Goal: Download file/media

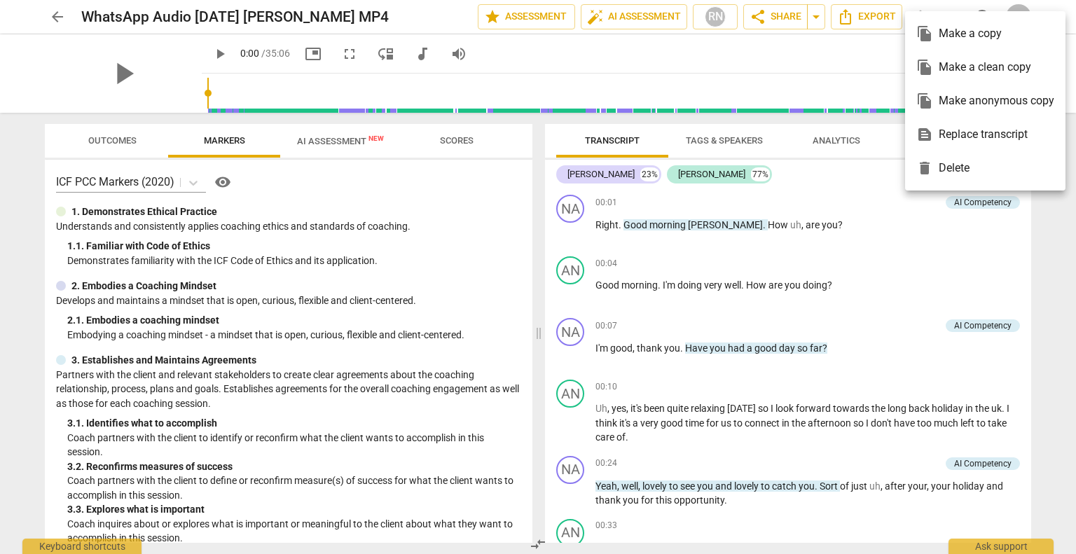
click at [799, 190] on div at bounding box center [538, 277] width 1076 height 554
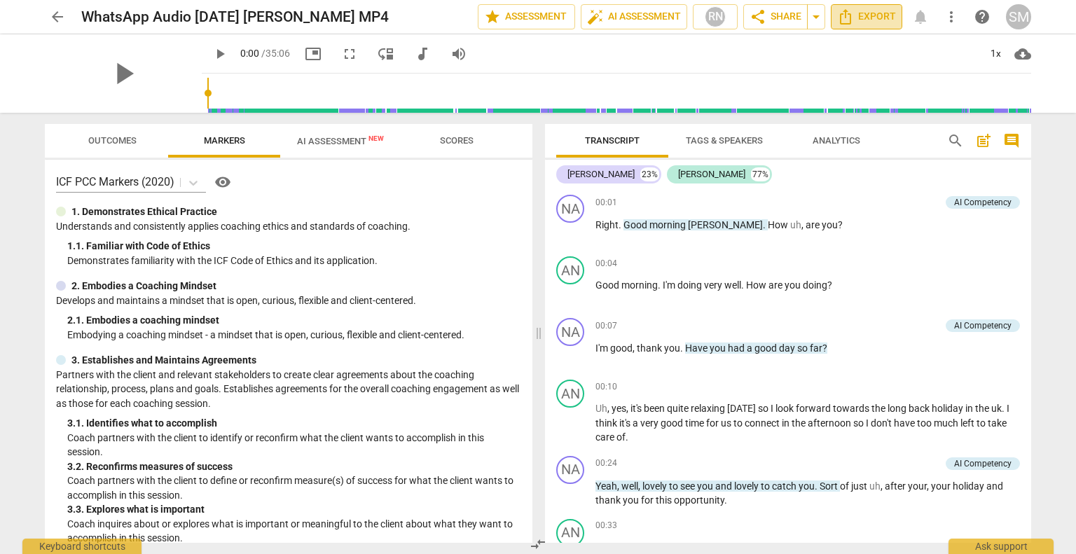
click at [866, 13] on span "Export" at bounding box center [866, 16] width 59 height 17
click at [678, 172] on div "[PERSON_NAME]" at bounding box center [711, 174] width 67 height 14
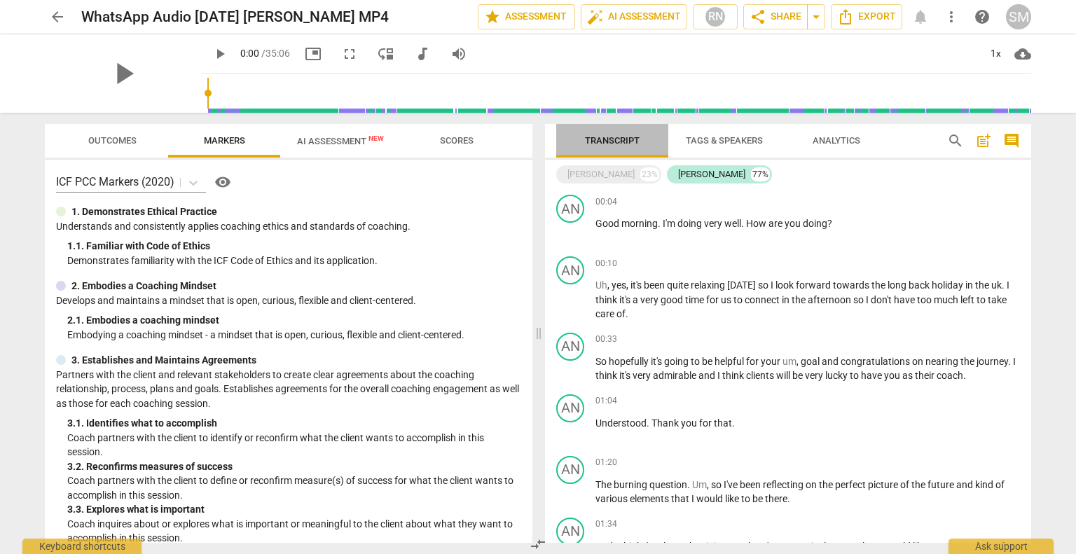
click at [609, 139] on span "Transcript" at bounding box center [612, 140] width 55 height 11
click at [583, 176] on div "[PERSON_NAME]" at bounding box center [601, 174] width 67 height 14
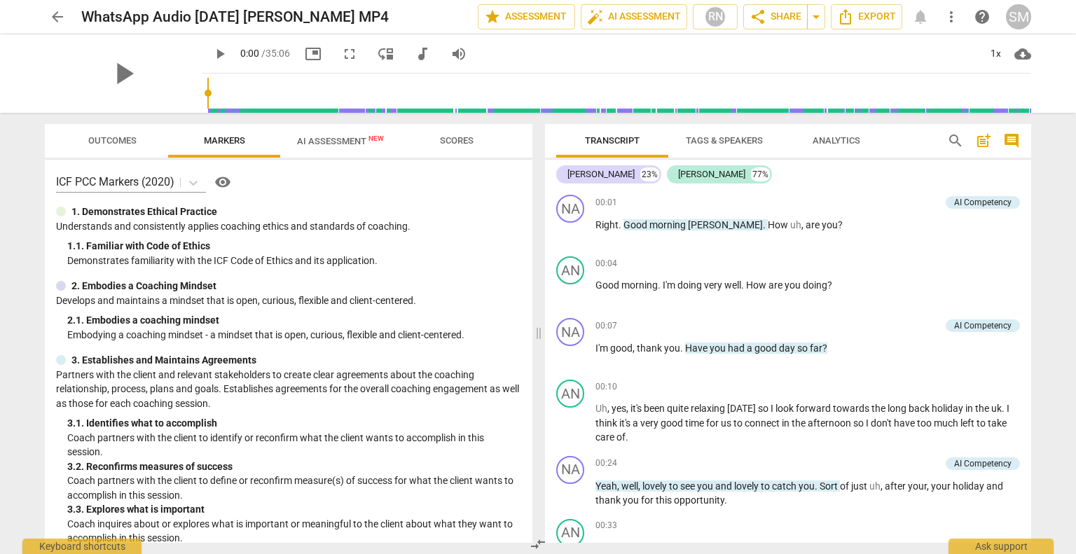
click at [733, 132] on span "Tags & Speakers" at bounding box center [724, 141] width 111 height 19
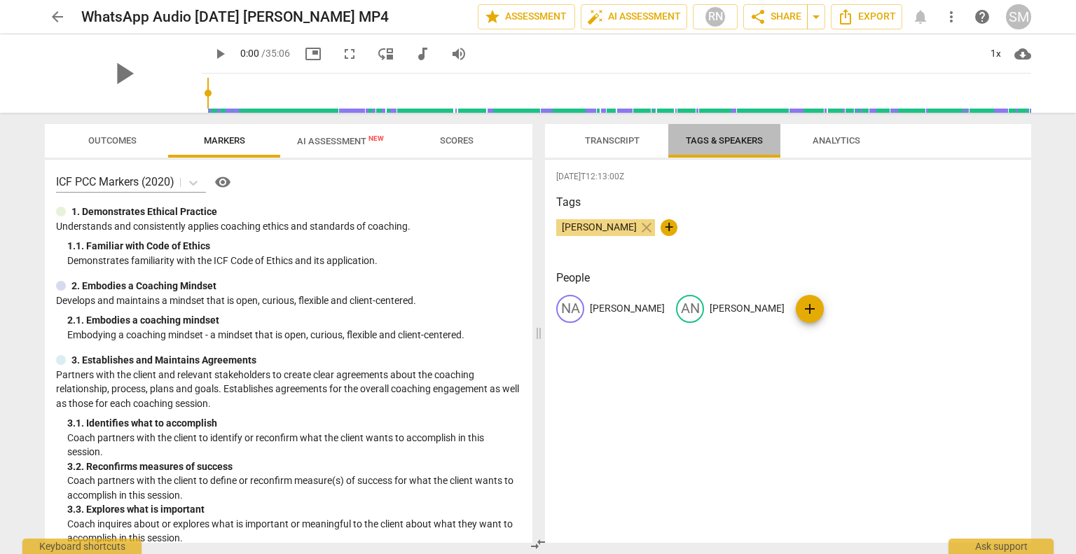
click at [743, 142] on span "Tags & Speakers" at bounding box center [724, 140] width 77 height 11
click at [676, 312] on div "AN" at bounding box center [690, 309] width 28 height 28
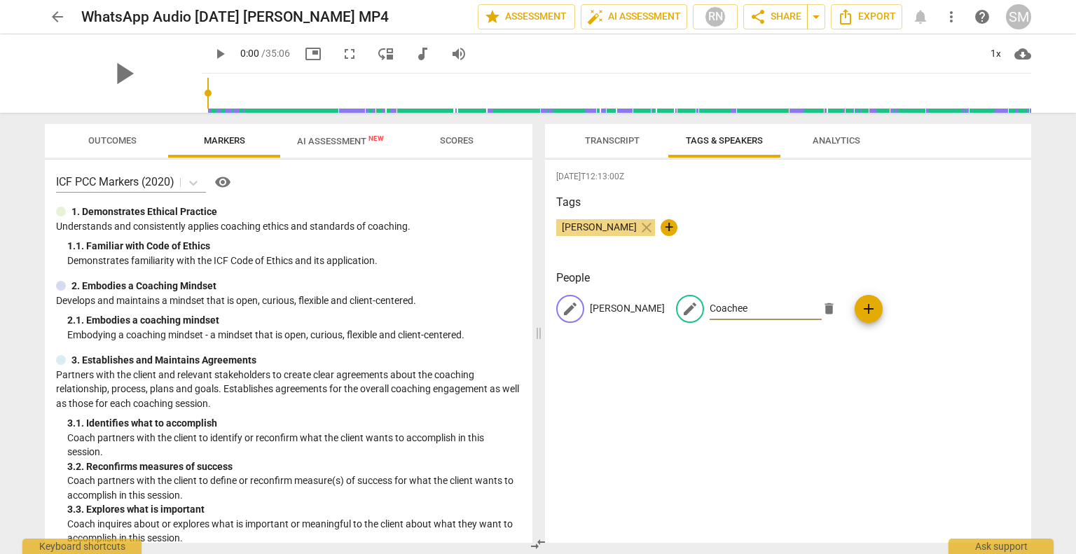
type input "Coachee"
click at [603, 307] on p "[PERSON_NAME]" at bounding box center [627, 308] width 75 height 15
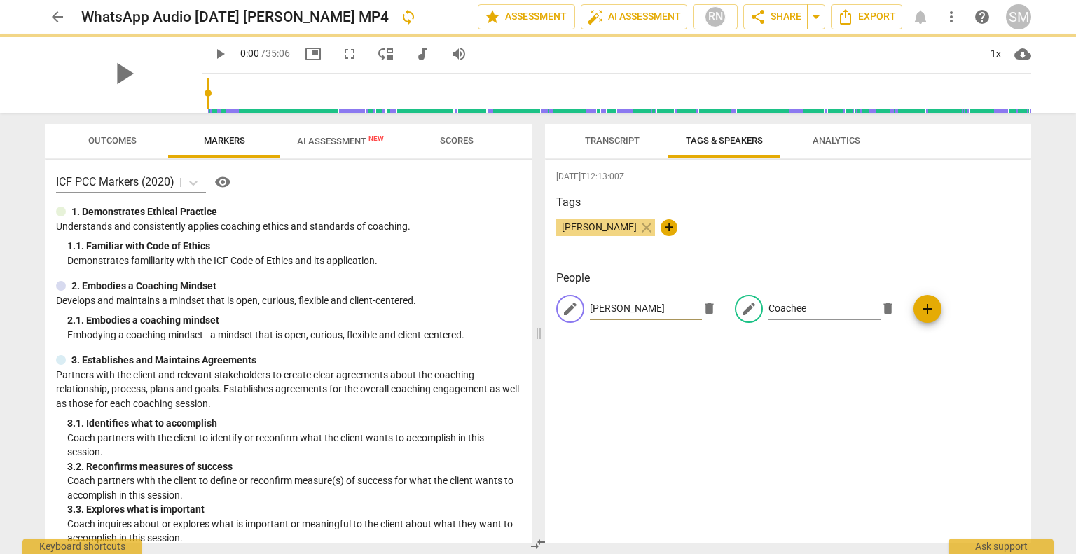
click at [603, 307] on input "[PERSON_NAME]" at bounding box center [646, 309] width 112 height 22
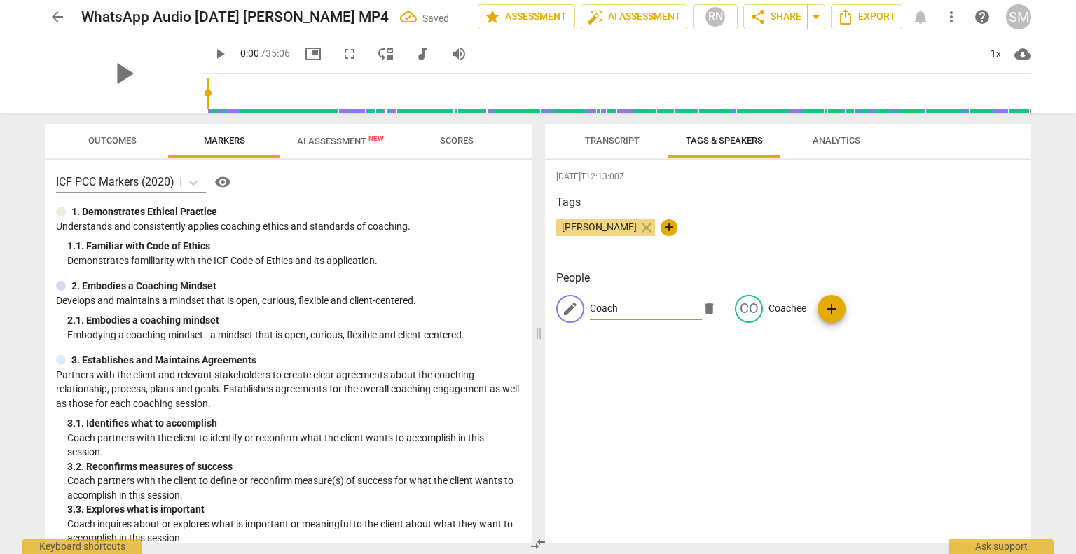
type input "Coach"
click at [640, 402] on div "[DATE]T12:13:00Z Tags [PERSON_NAME] close + People edit Coach delete CO Coachee…" at bounding box center [788, 351] width 486 height 383
click at [638, 219] on span "close" at bounding box center [646, 227] width 17 height 17
click at [607, 136] on span "Transcript" at bounding box center [612, 140] width 55 height 11
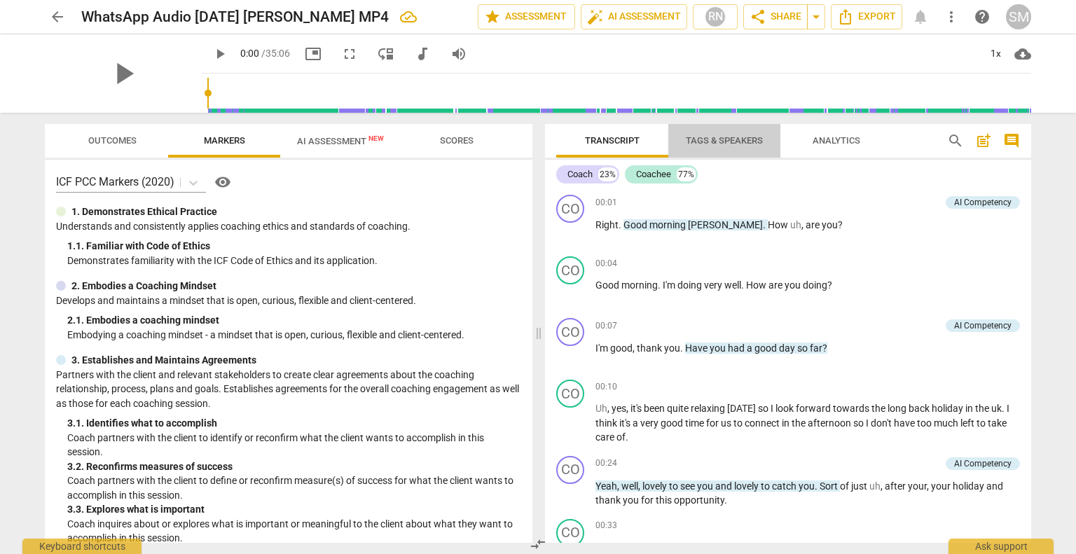
click at [733, 140] on span "Tags & Speakers" at bounding box center [724, 140] width 77 height 11
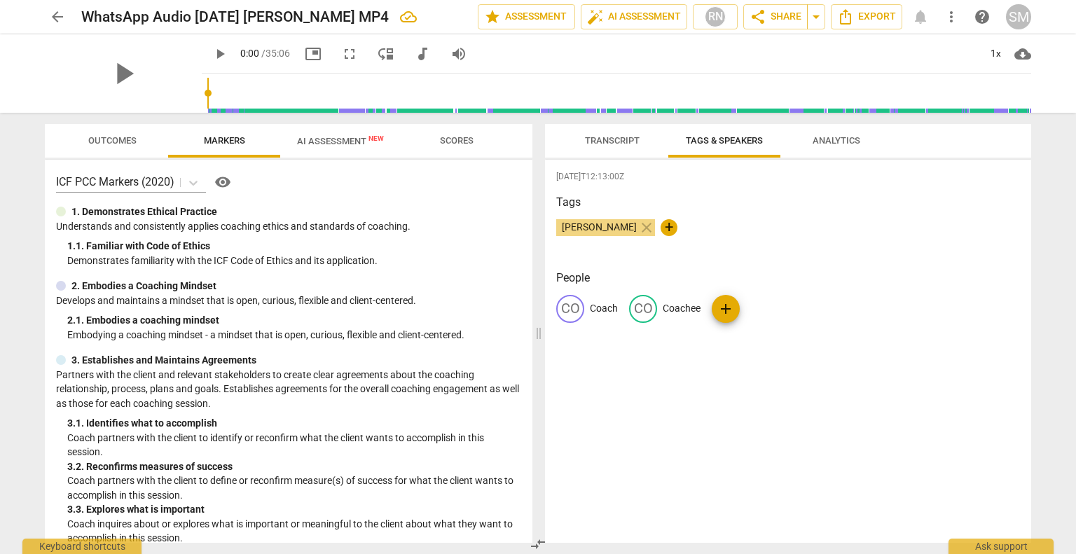
click at [601, 308] on p "Coach" at bounding box center [604, 308] width 28 height 15
type input "[PERSON_NAME]"
click at [614, 420] on div "[DATE]T12:13:00Z Tags [PERSON_NAME] close + People edit [PERSON_NAME] CO Coache…" at bounding box center [788, 351] width 486 height 383
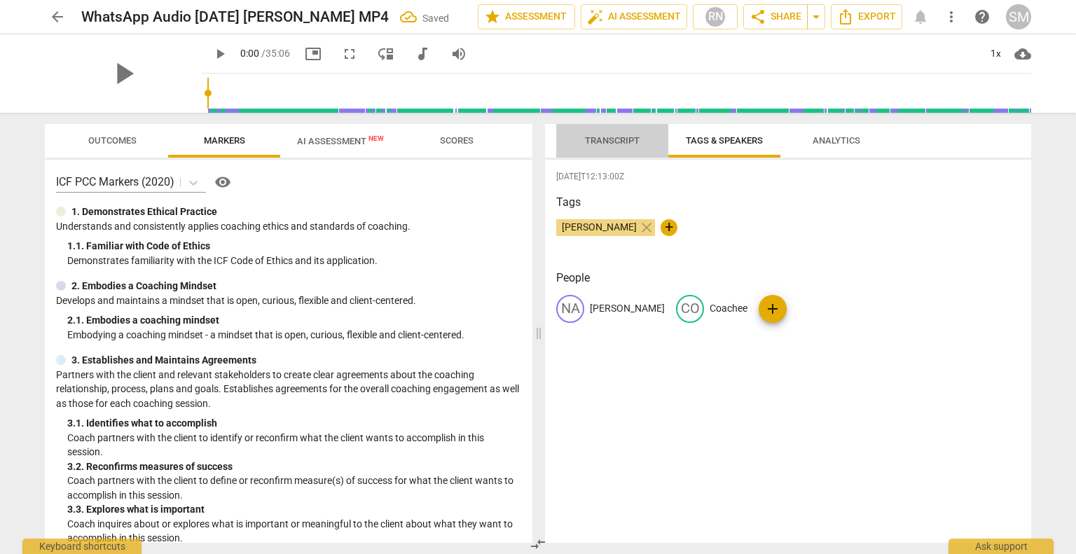
click at [605, 142] on span "Transcript" at bounding box center [612, 140] width 55 height 11
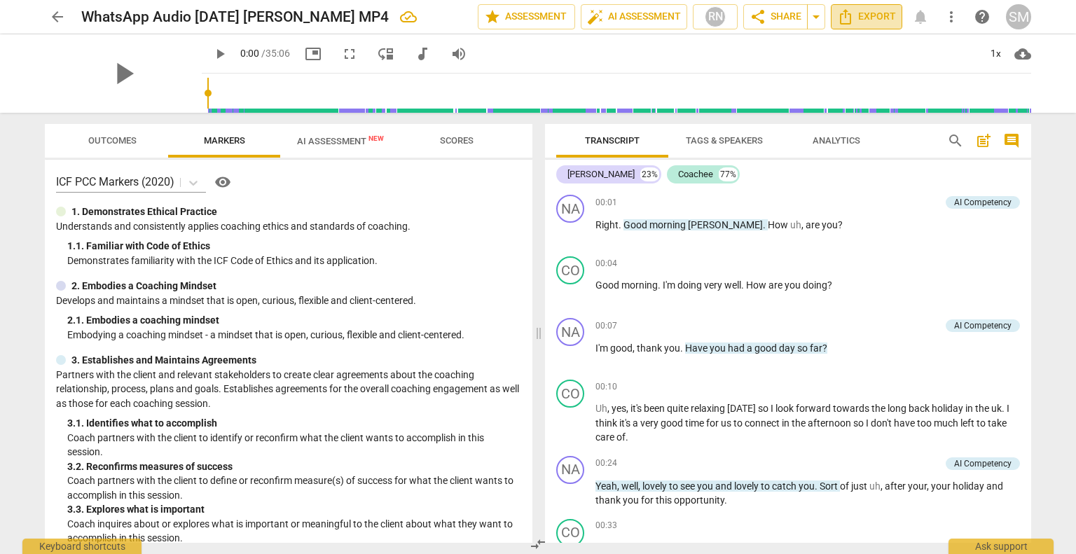
click at [861, 16] on span "Export" at bounding box center [866, 16] width 59 height 17
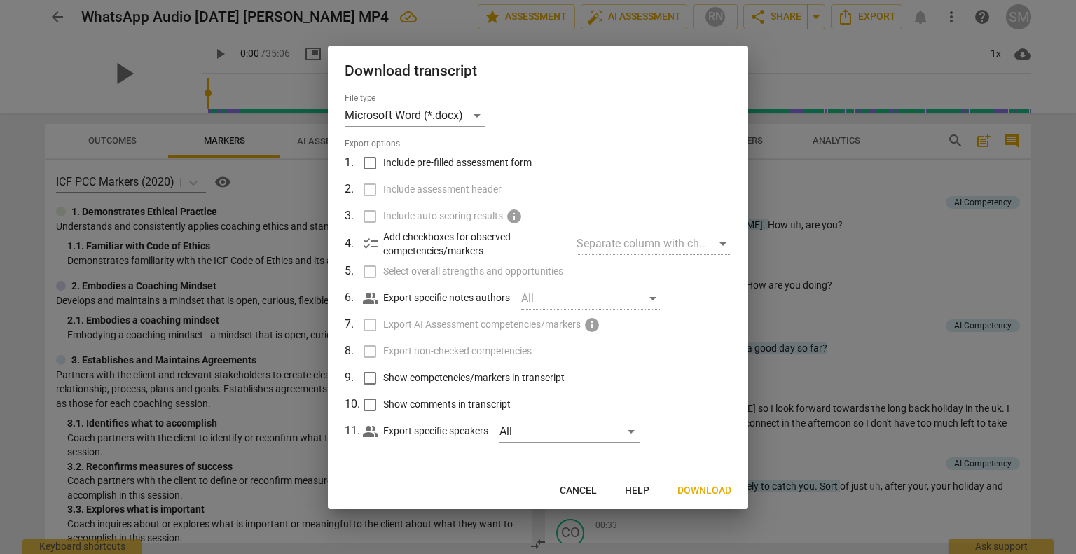
click at [711, 492] on span "Download" at bounding box center [705, 491] width 54 height 14
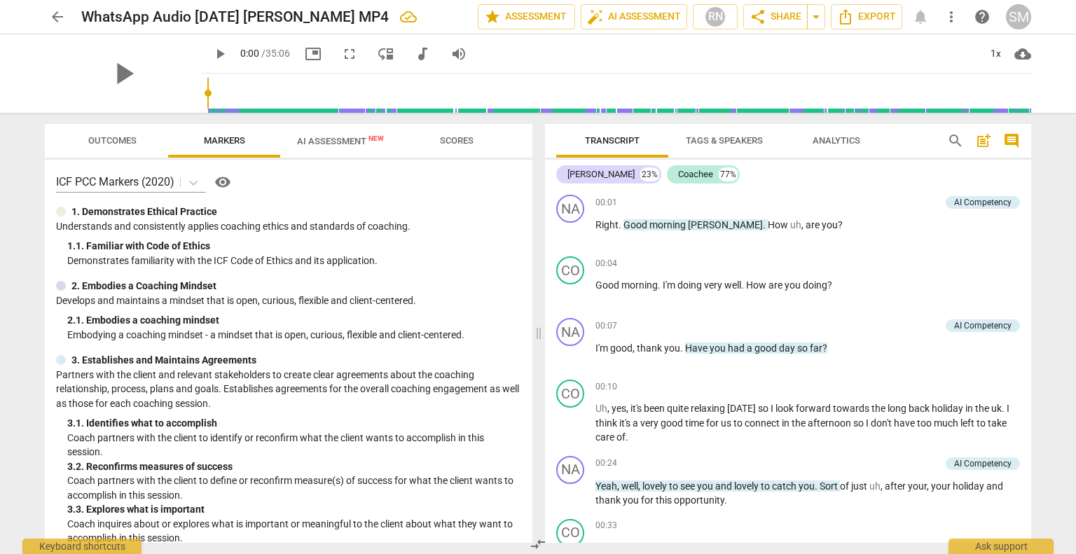
click at [741, 142] on span "Tags & Speakers" at bounding box center [724, 140] width 77 height 11
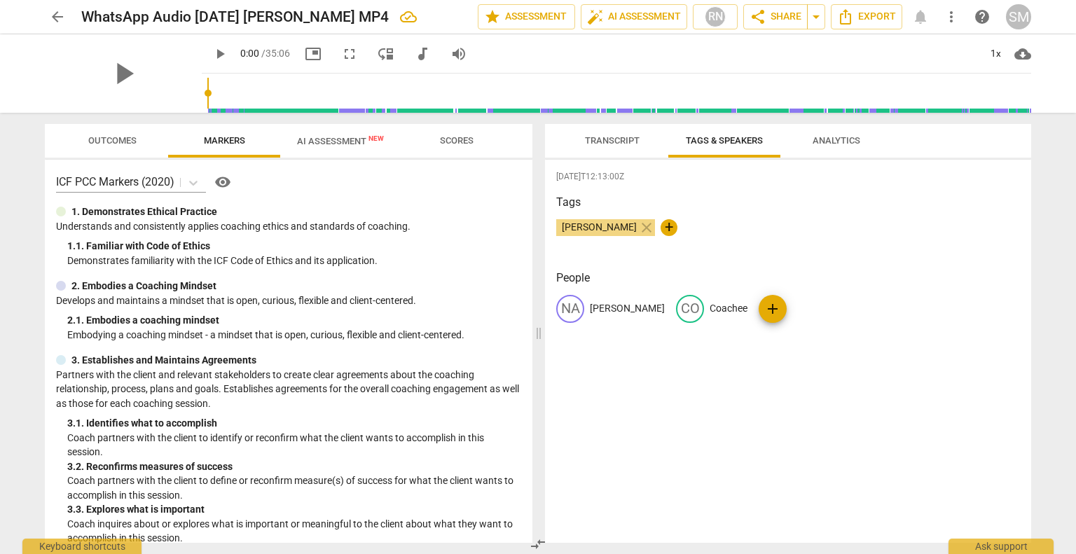
click at [609, 306] on p "[PERSON_NAME]" at bounding box center [627, 308] width 75 height 15
type input "Coach"
click at [642, 418] on div "[DATE]T12:13:00Z Tags [PERSON_NAME] close + People edit Coach delete CO Coachee…" at bounding box center [788, 351] width 486 height 383
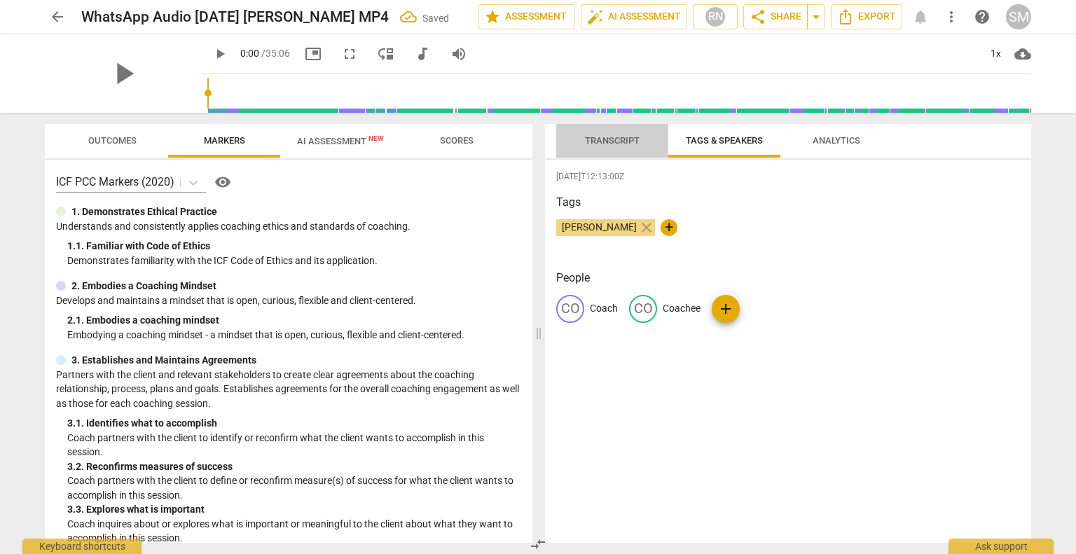
click at [603, 125] on button "Transcript" at bounding box center [612, 141] width 112 height 34
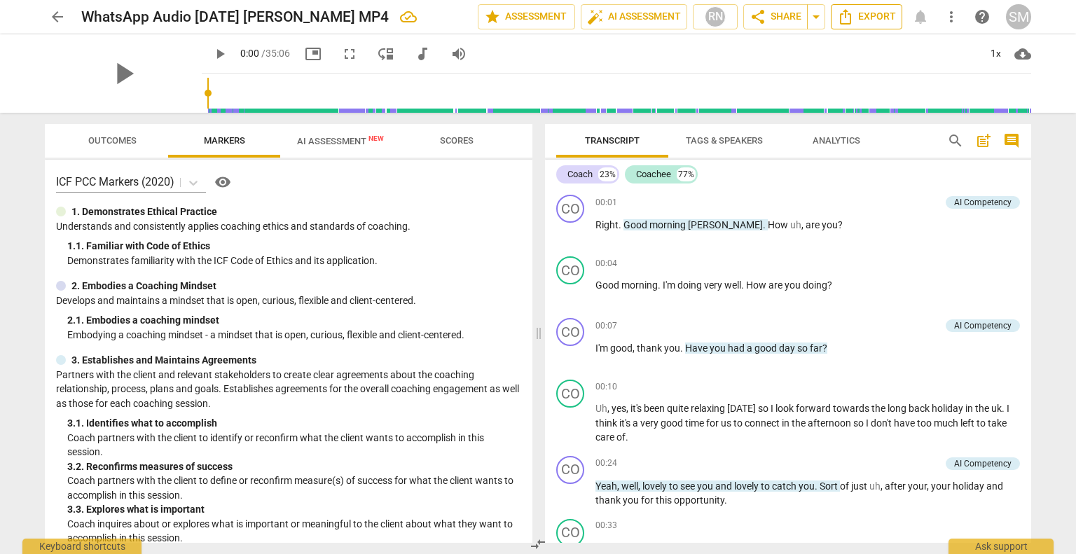
click at [873, 13] on span "Export" at bounding box center [866, 16] width 59 height 17
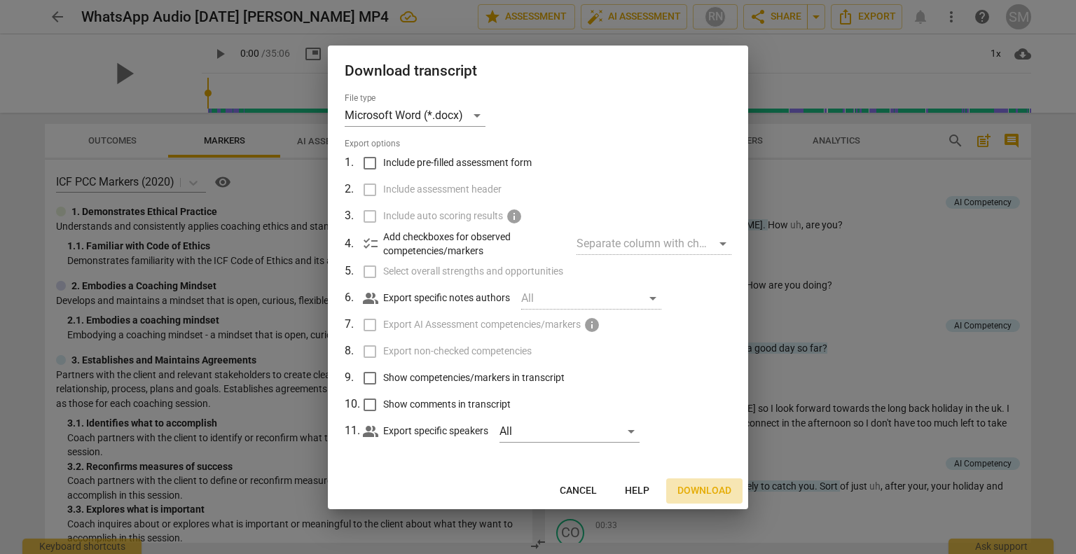
click at [714, 490] on span "Download" at bounding box center [705, 491] width 54 height 14
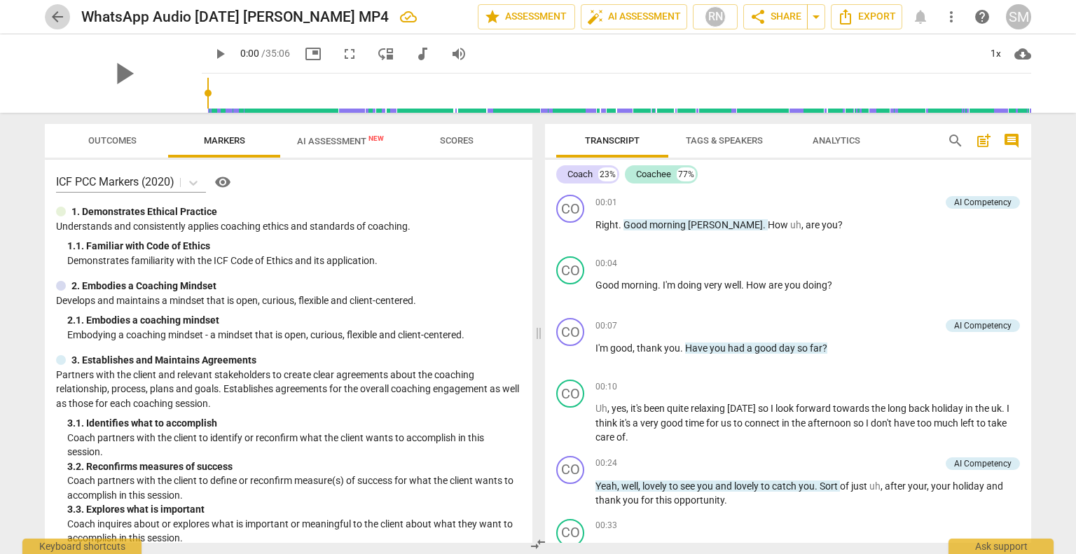
click at [54, 13] on span "arrow_back" at bounding box center [57, 16] width 17 height 17
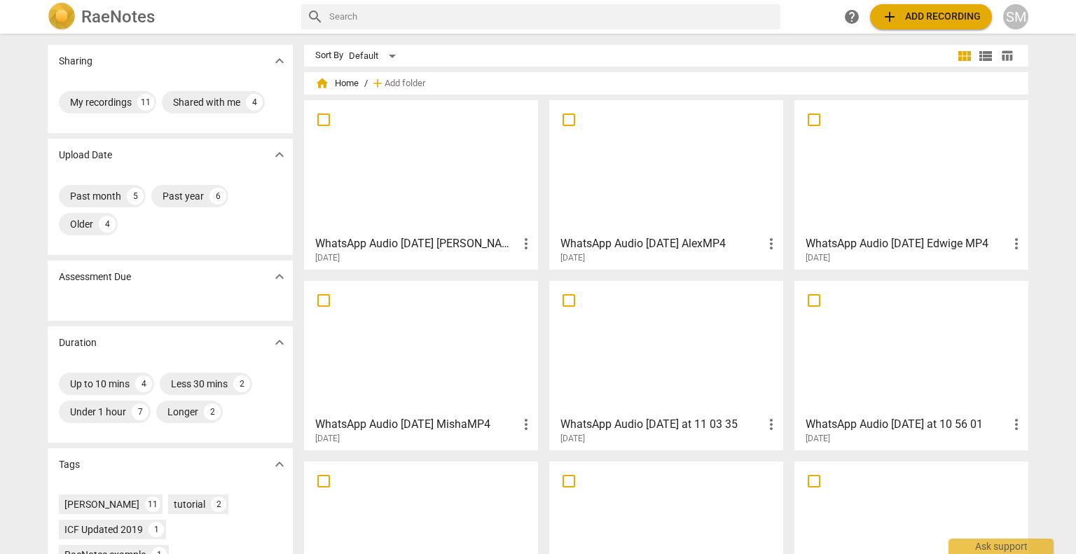
click at [659, 196] on div at bounding box center [666, 167] width 224 height 124
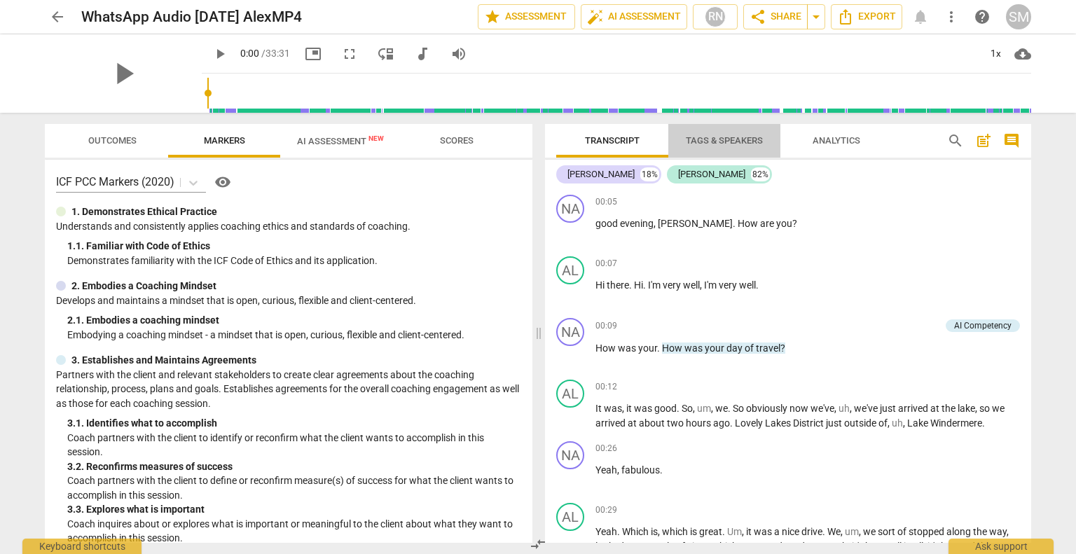
click at [723, 136] on span "Tags & Speakers" at bounding box center [724, 140] width 77 height 11
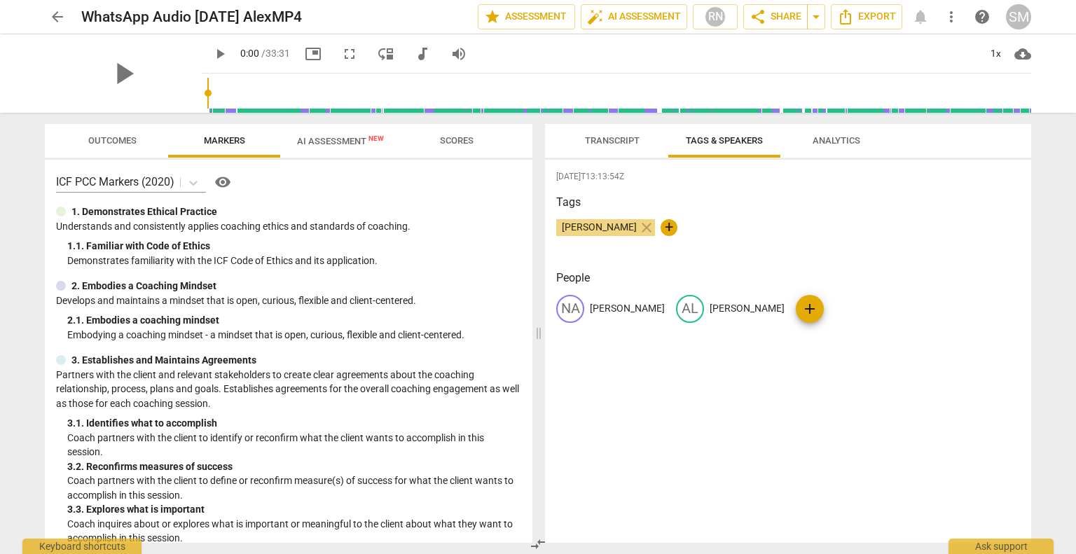
click at [604, 310] on p "[PERSON_NAME]" at bounding box center [627, 308] width 75 height 15
type input "Coach"
click at [775, 308] on p "[PERSON_NAME]" at bounding box center [806, 308] width 75 height 15
type input "Coachee"
click at [598, 142] on span "Transcript" at bounding box center [612, 140] width 55 height 11
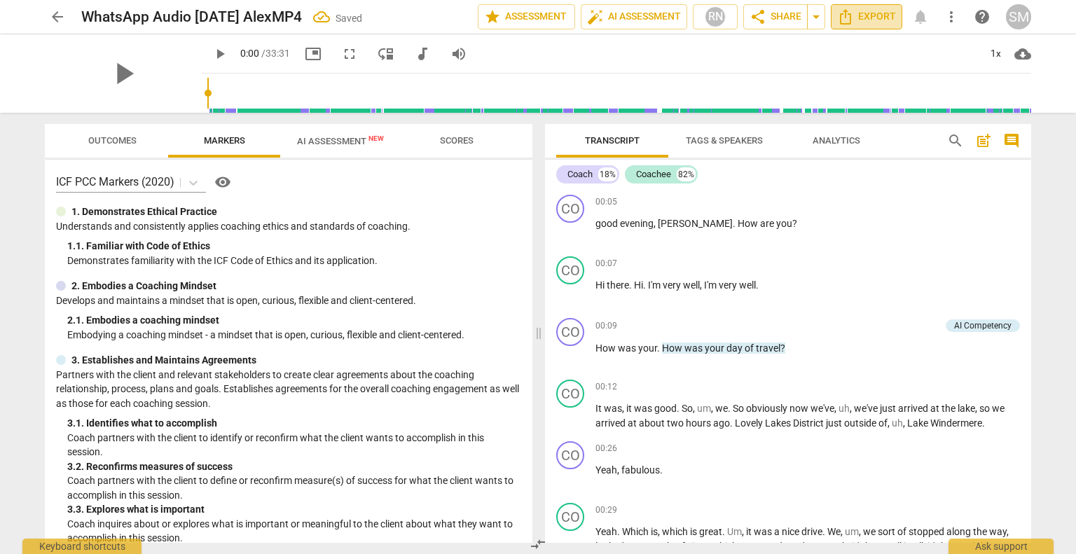
click at [879, 18] on span "Export" at bounding box center [866, 16] width 59 height 17
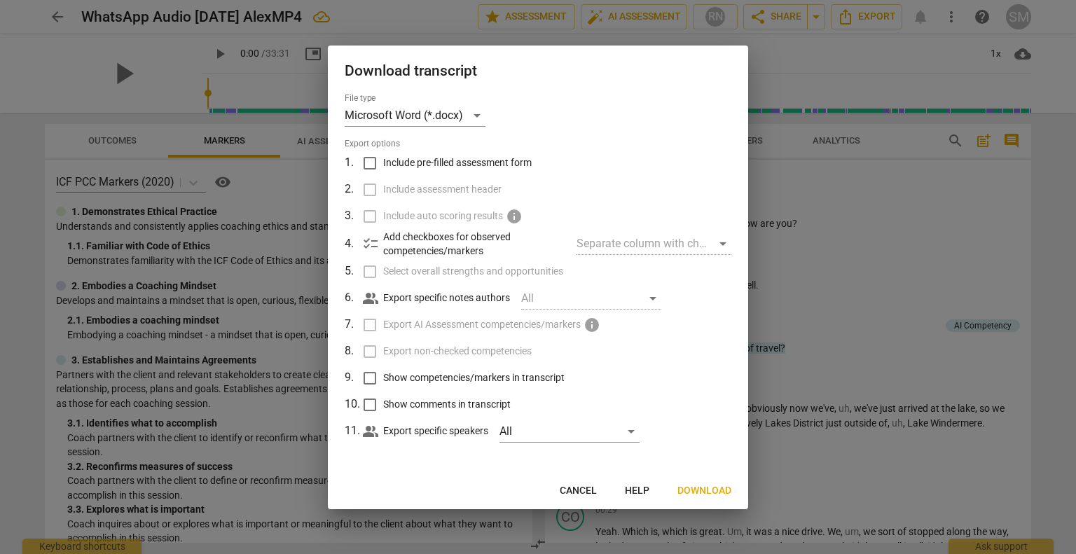
click at [705, 493] on span "Download" at bounding box center [705, 491] width 54 height 14
